Goal: Information Seeking & Learning: Learn about a topic

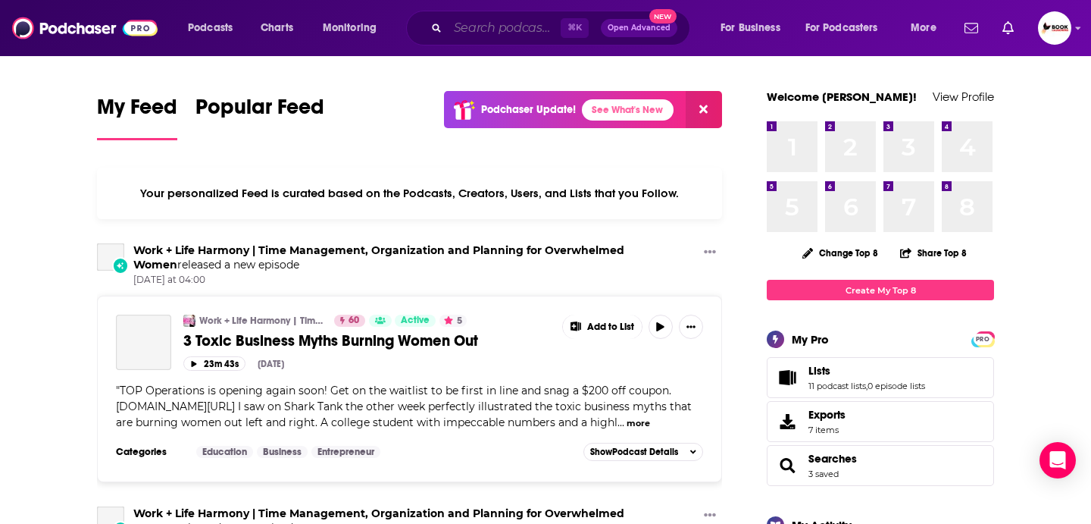
click at [466, 28] on input "Search podcasts, credits, & more..." at bounding box center [504, 28] width 113 height 24
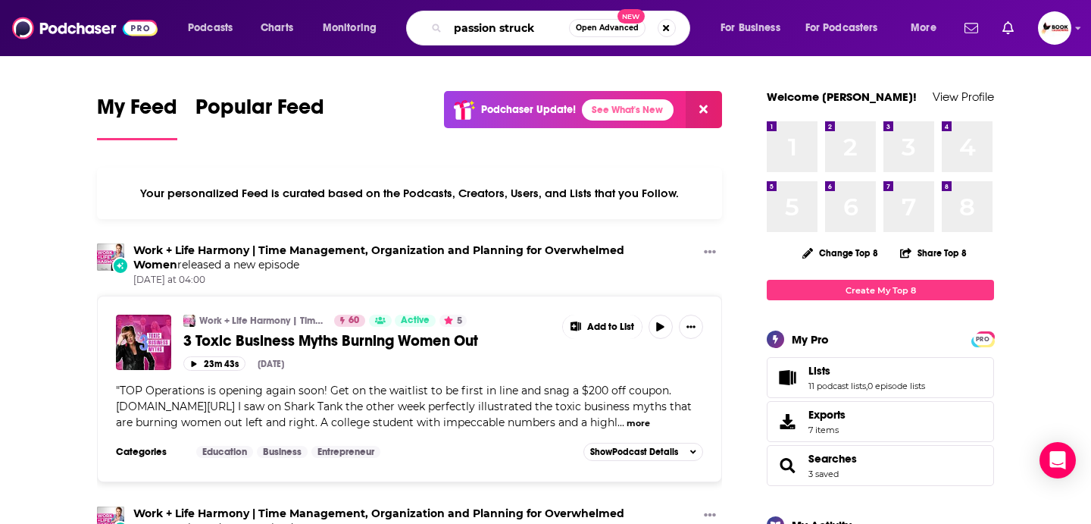
type input "passion struck"
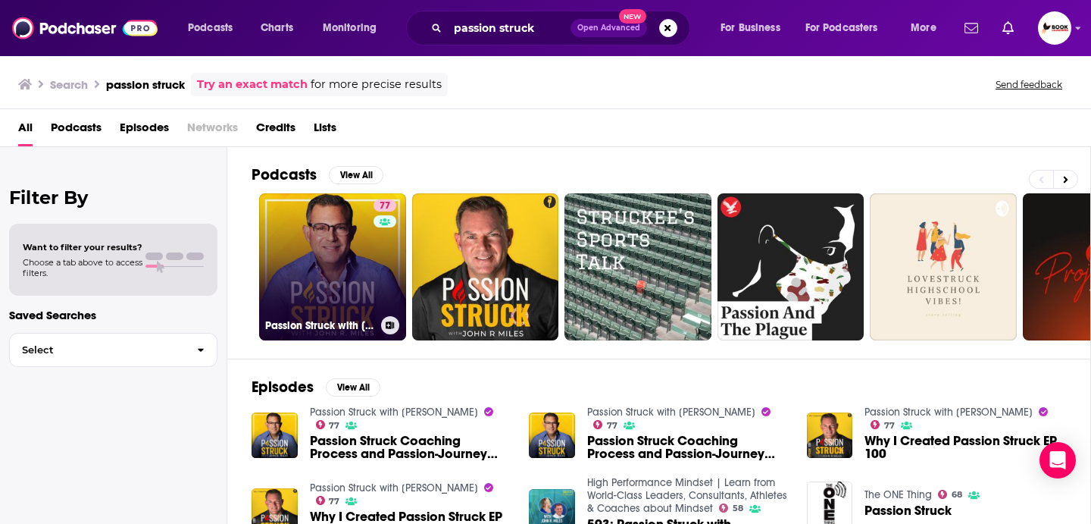
click at [340, 254] on link "77 Passion Struck with [PERSON_NAME]" at bounding box center [332, 266] width 147 height 147
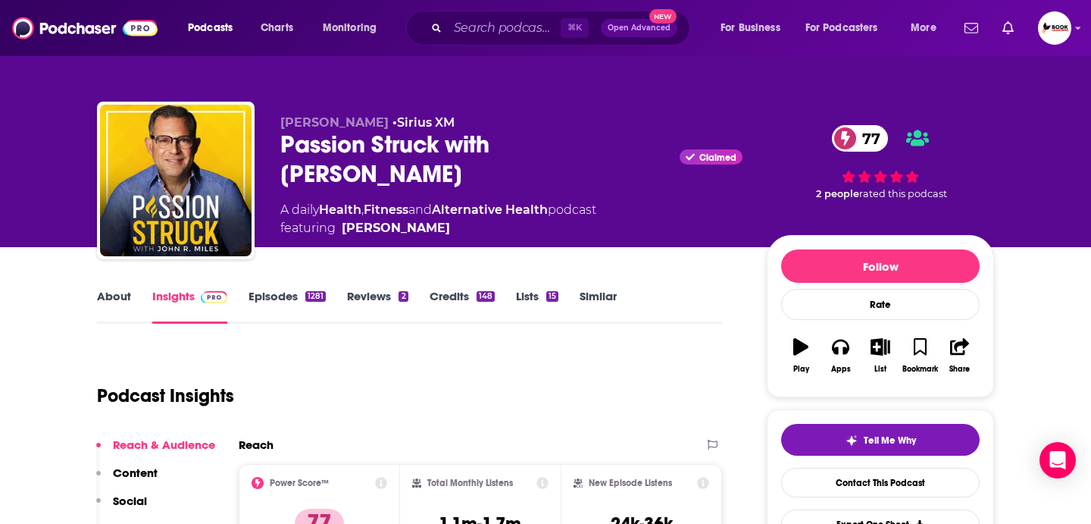
click at [120, 295] on link "About" at bounding box center [114, 306] width 34 height 35
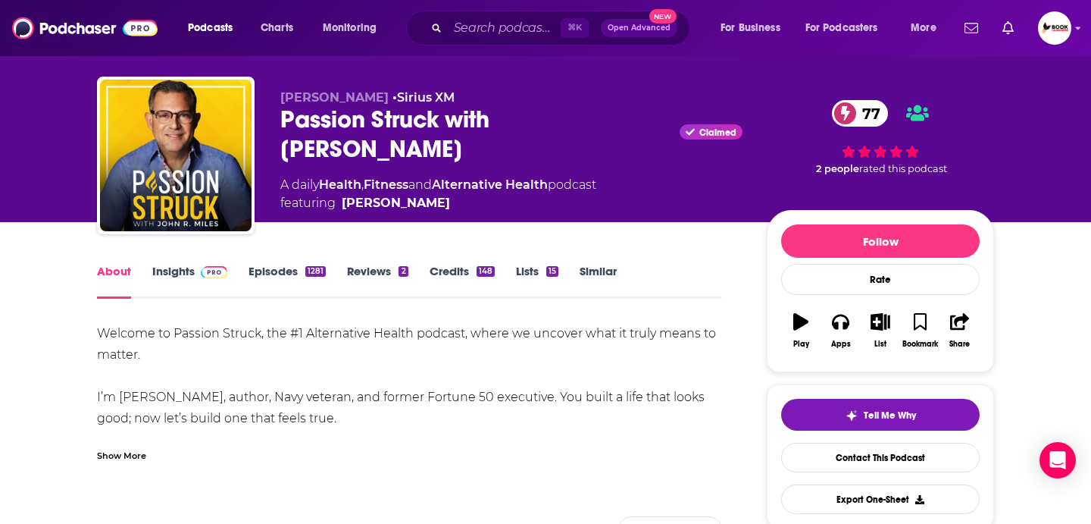
scroll to position [46, 0]
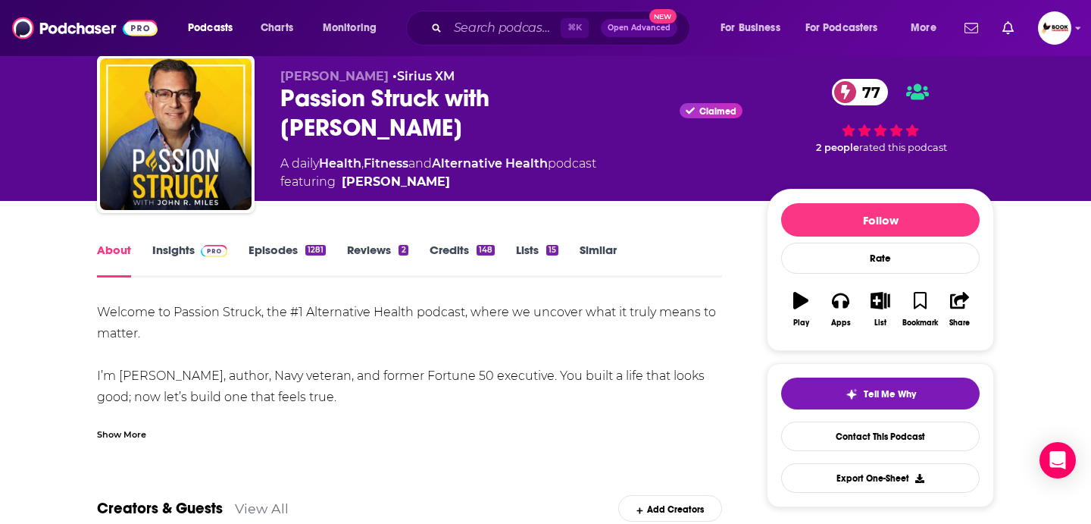
click at [142, 432] on div "Show More" at bounding box center [121, 433] width 49 height 14
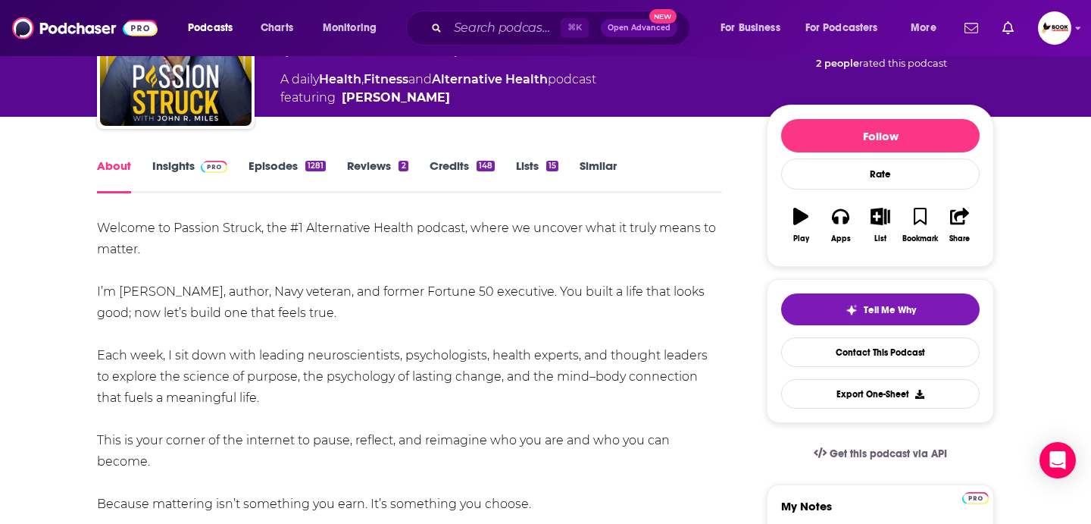
scroll to position [155, 0]
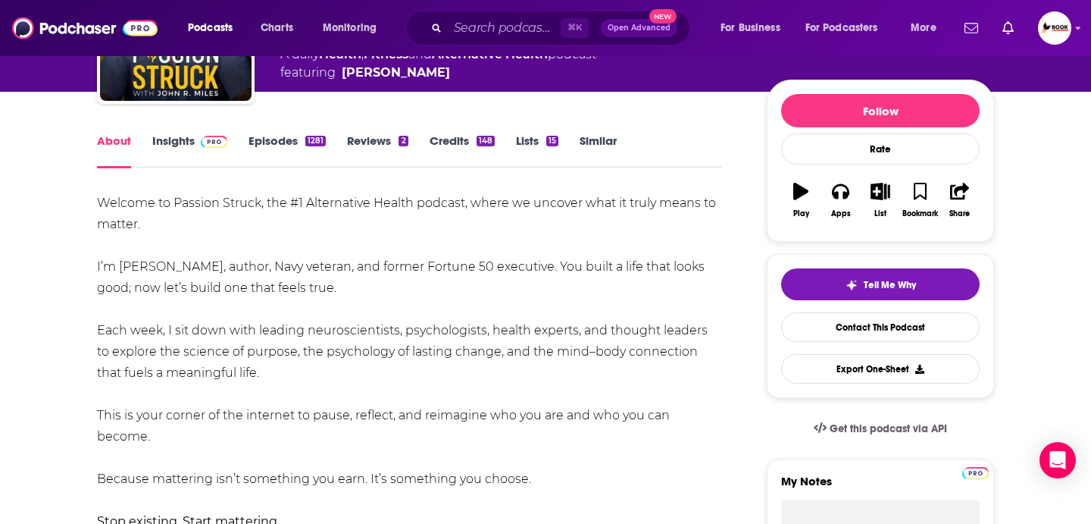
drag, startPoint x: 253, startPoint y: 379, endPoint x: 89, endPoint y: 333, distance: 170.8
copy div "Each week, I sit down with leading neuroscientists, psychologists, health exper…"
click at [183, 144] on link "Insights" at bounding box center [189, 150] width 75 height 35
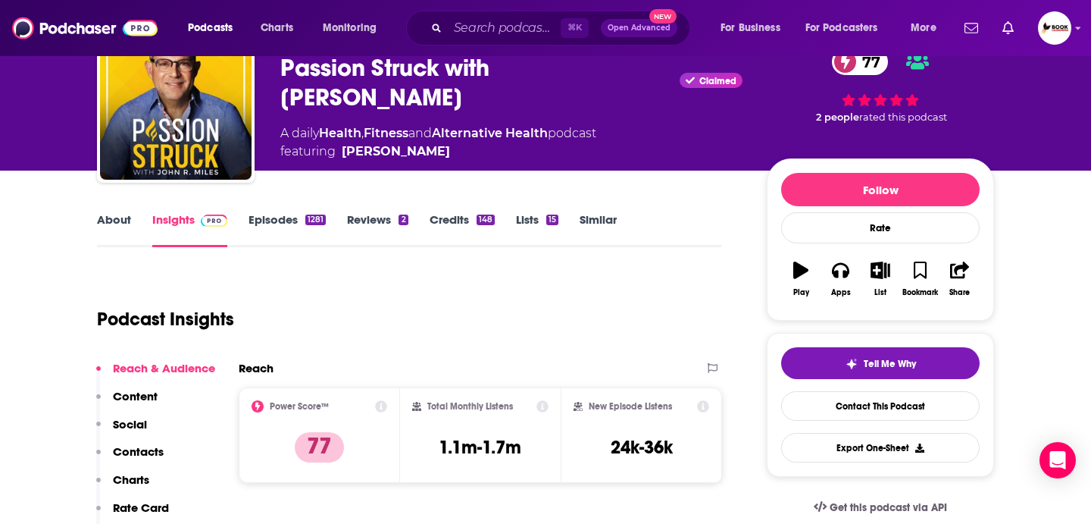
scroll to position [184, 0]
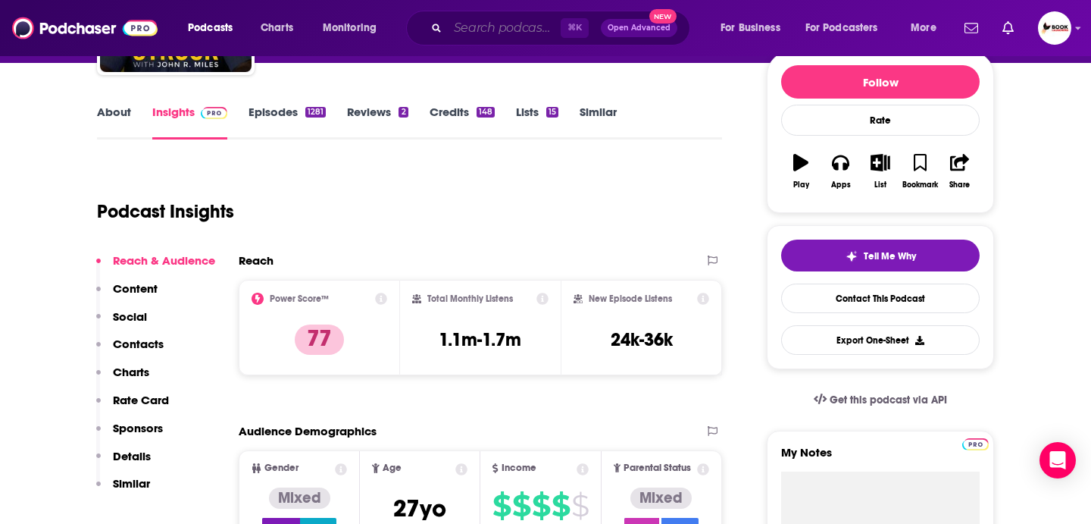
click at [477, 30] on input "Search podcasts, credits, & more..." at bounding box center [504, 28] width 113 height 24
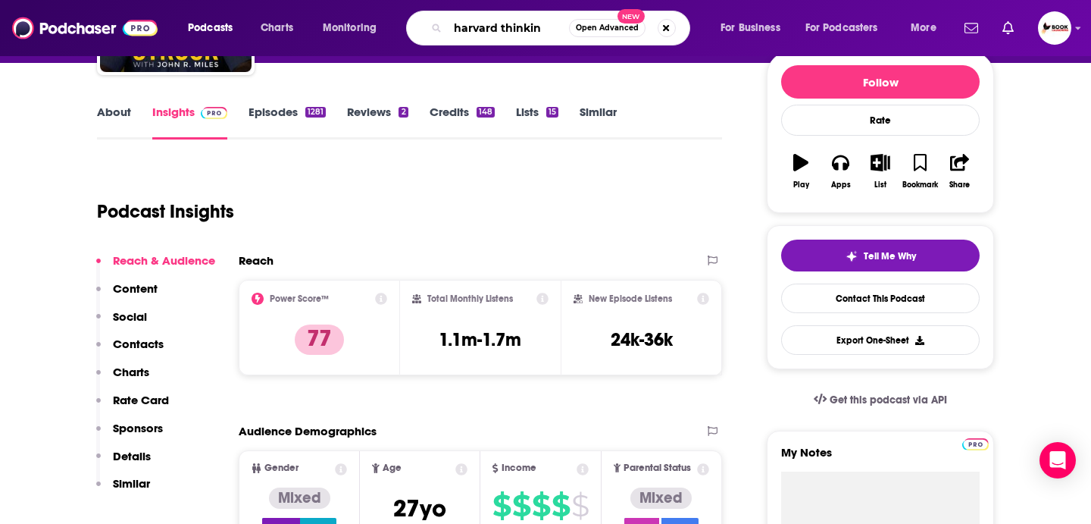
type input "harvard thinking"
